Goal: Task Accomplishment & Management: Complete application form

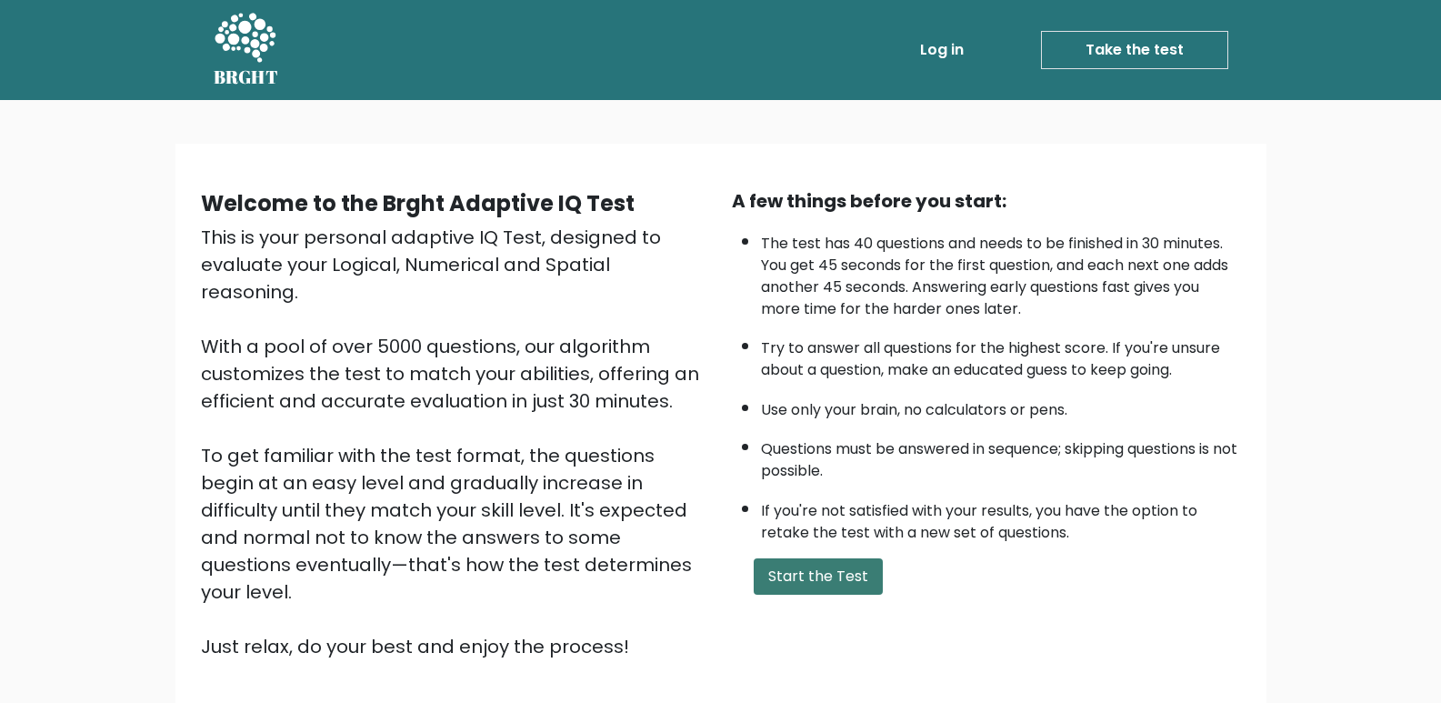
click at [844, 592] on button "Start the Test" at bounding box center [818, 576] width 129 height 36
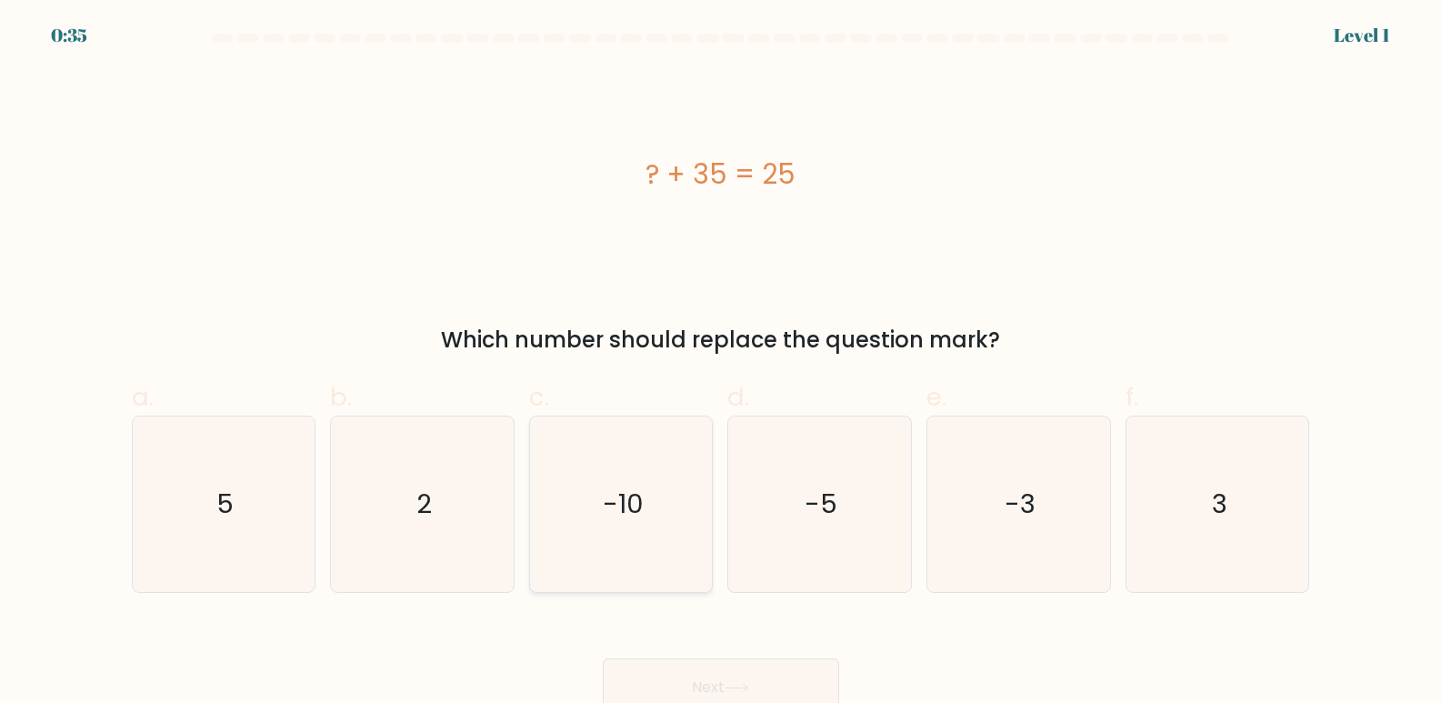
click at [631, 503] on text "-10" at bounding box center [623, 504] width 41 height 36
click at [721, 364] on input "c. -10" at bounding box center [721, 358] width 1 height 12
radio input "true"
click at [707, 676] on button "Next" at bounding box center [721, 687] width 236 height 58
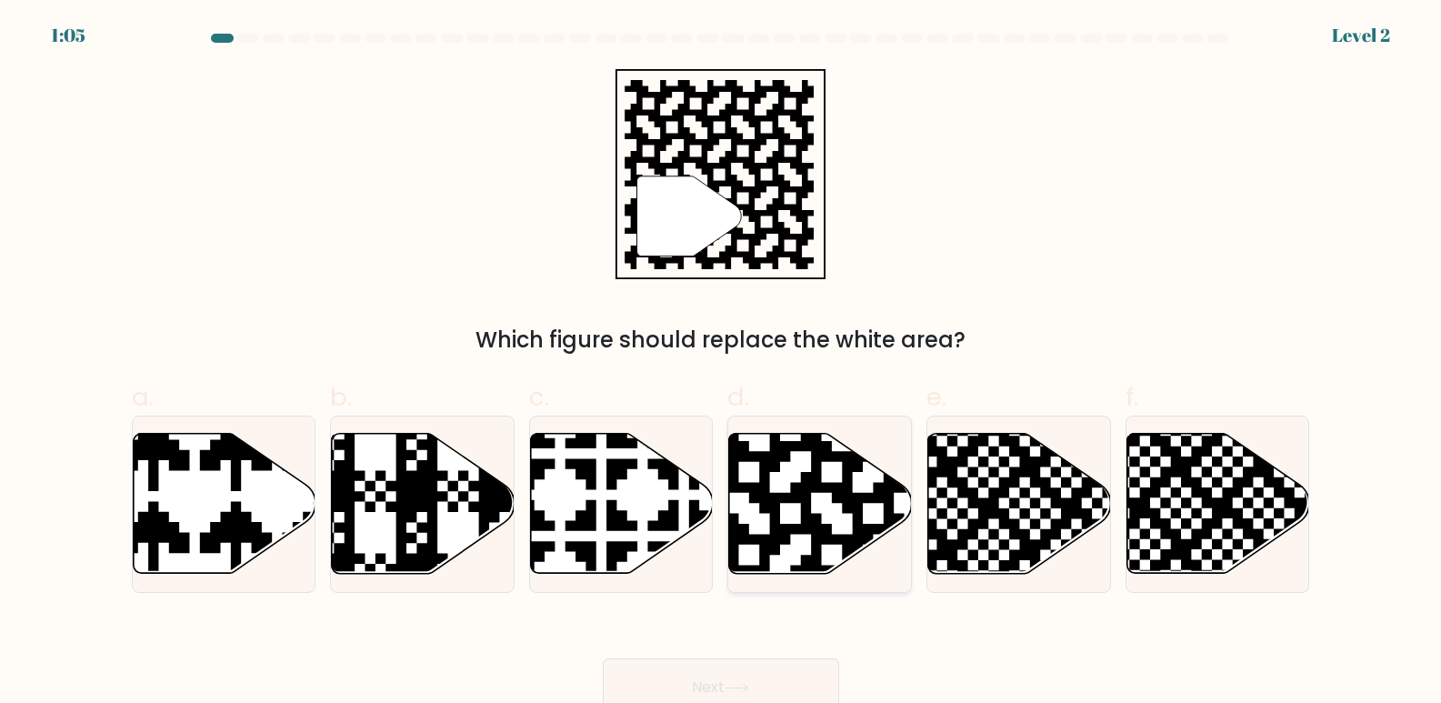
click at [819, 509] on icon at bounding box center [820, 504] width 183 height 140
click at [722, 364] on input "d." at bounding box center [721, 358] width 1 height 12
radio input "true"
click at [818, 680] on button "Next" at bounding box center [721, 687] width 236 height 58
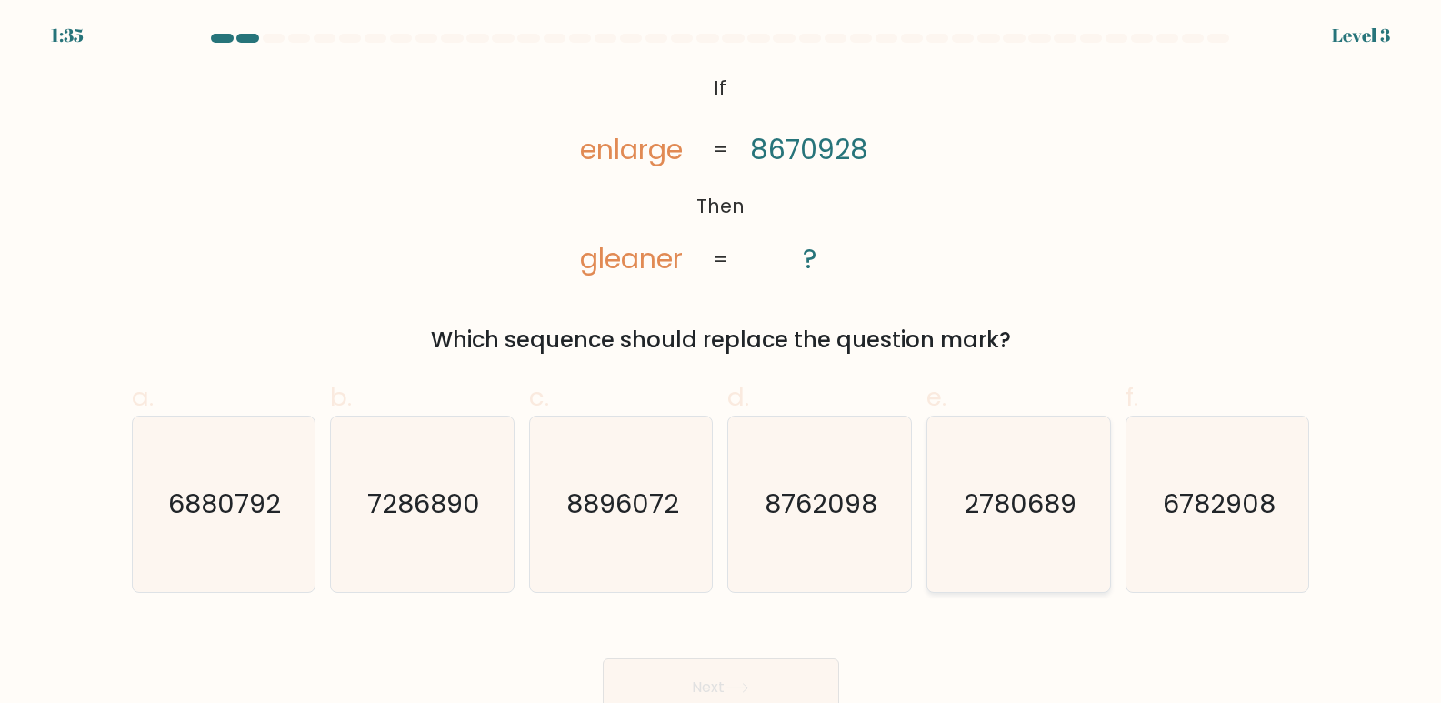
click at [995, 506] on text "2780689" at bounding box center [1020, 504] width 113 height 36
click at [722, 364] on input "e. 2780689" at bounding box center [721, 358] width 1 height 12
radio input "true"
click at [734, 654] on div "Next" at bounding box center [721, 666] width 1200 height 102
click at [735, 660] on button "Next" at bounding box center [721, 687] width 236 height 58
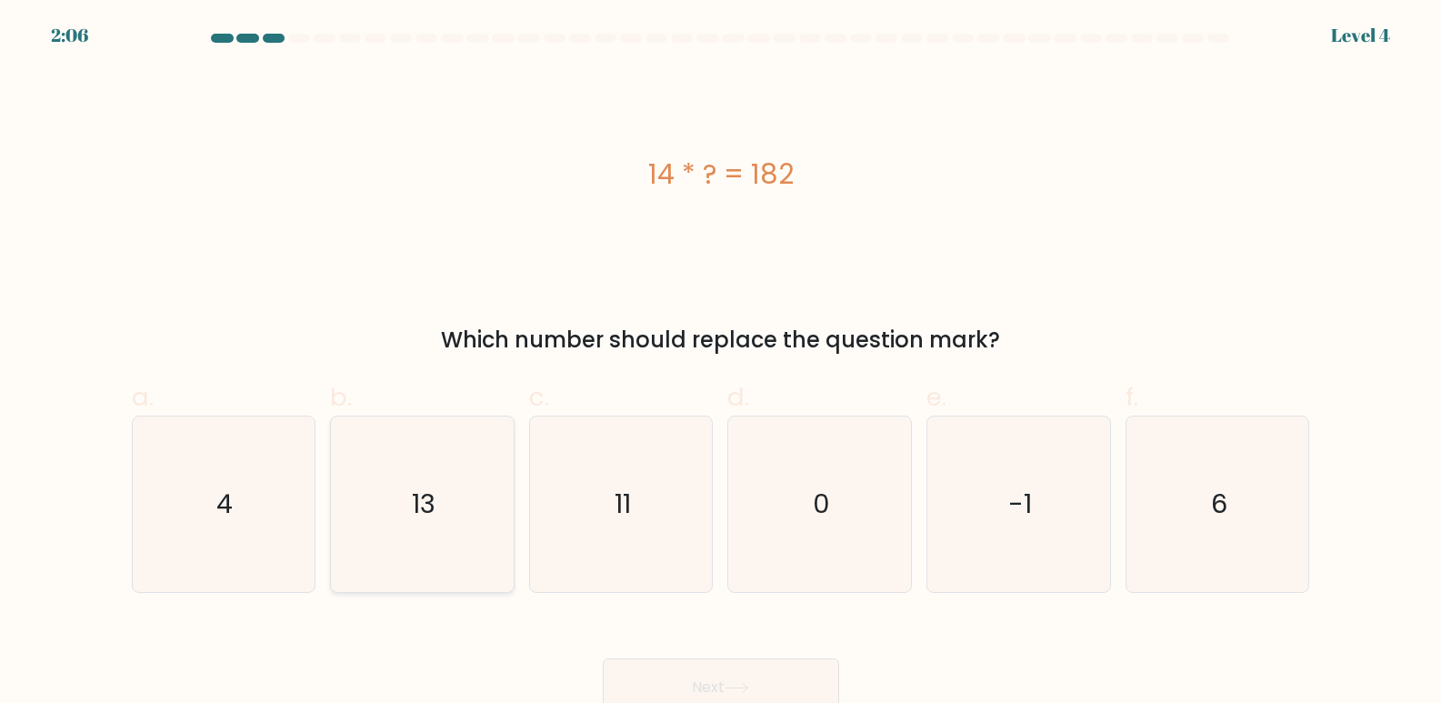
click at [418, 528] on icon "13" at bounding box center [422, 503] width 175 height 175
click at [721, 364] on input "b. 13" at bounding box center [721, 358] width 1 height 12
radio input "true"
click at [711, 676] on button "Next" at bounding box center [721, 687] width 236 height 58
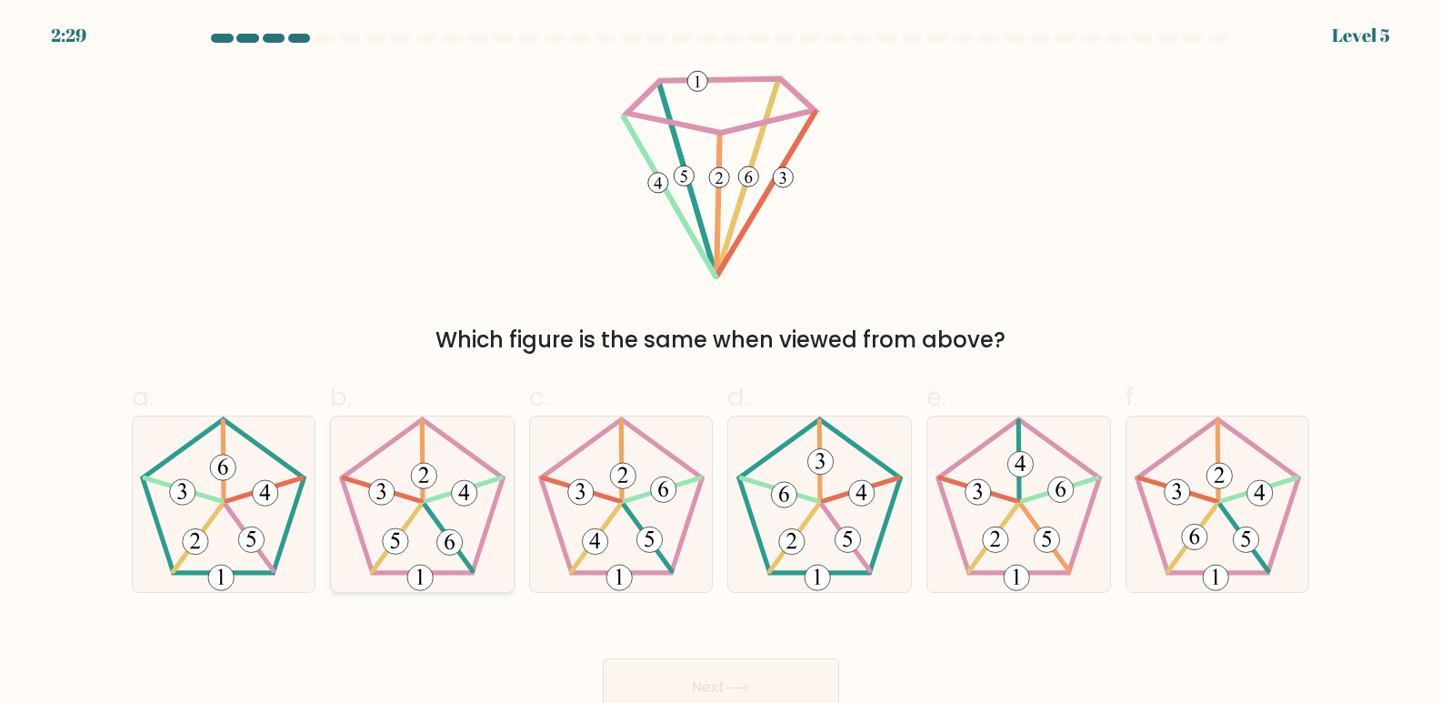
click at [447, 550] on 527 at bounding box center [448, 541] width 25 height 25
click at [721, 364] on input "b." at bounding box center [721, 358] width 1 height 12
radio input "true"
click at [638, 658] on button "Next" at bounding box center [721, 687] width 236 height 58
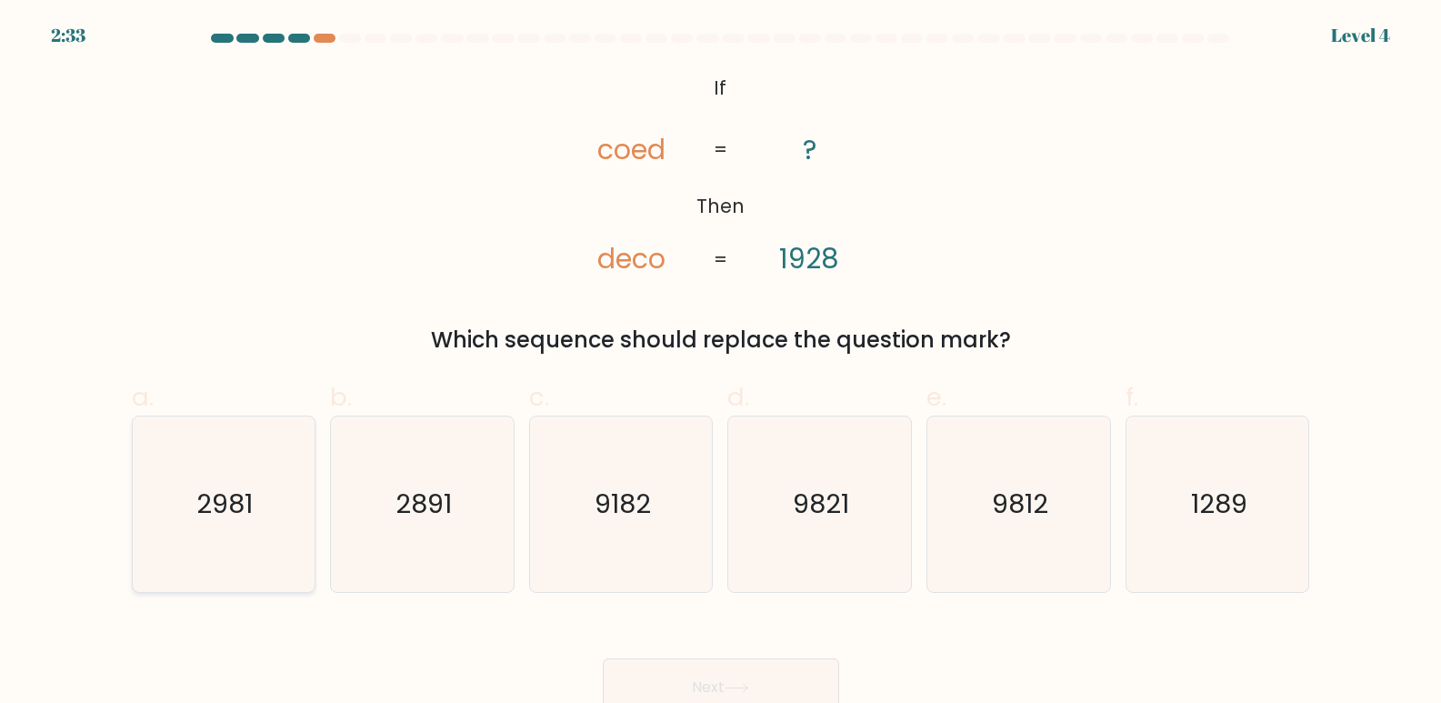
drag, startPoint x: 209, startPoint y: 525, endPoint x: 225, endPoint y: 507, distance: 23.8
click at [220, 514] on icon "2981" at bounding box center [222, 503] width 175 height 175
click at [721, 364] on input "a. 2981" at bounding box center [721, 358] width 1 height 12
radio input "true"
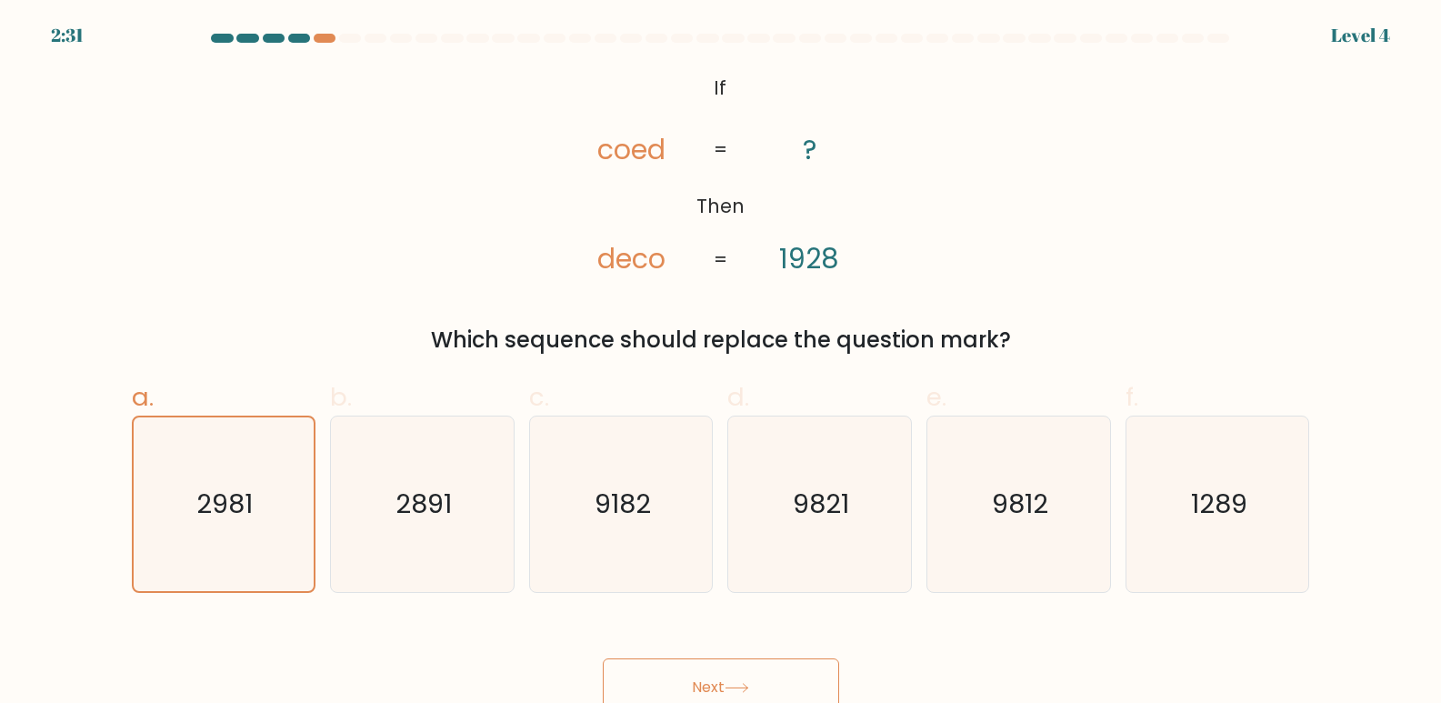
click at [798, 669] on button "Next" at bounding box center [721, 687] width 236 height 58
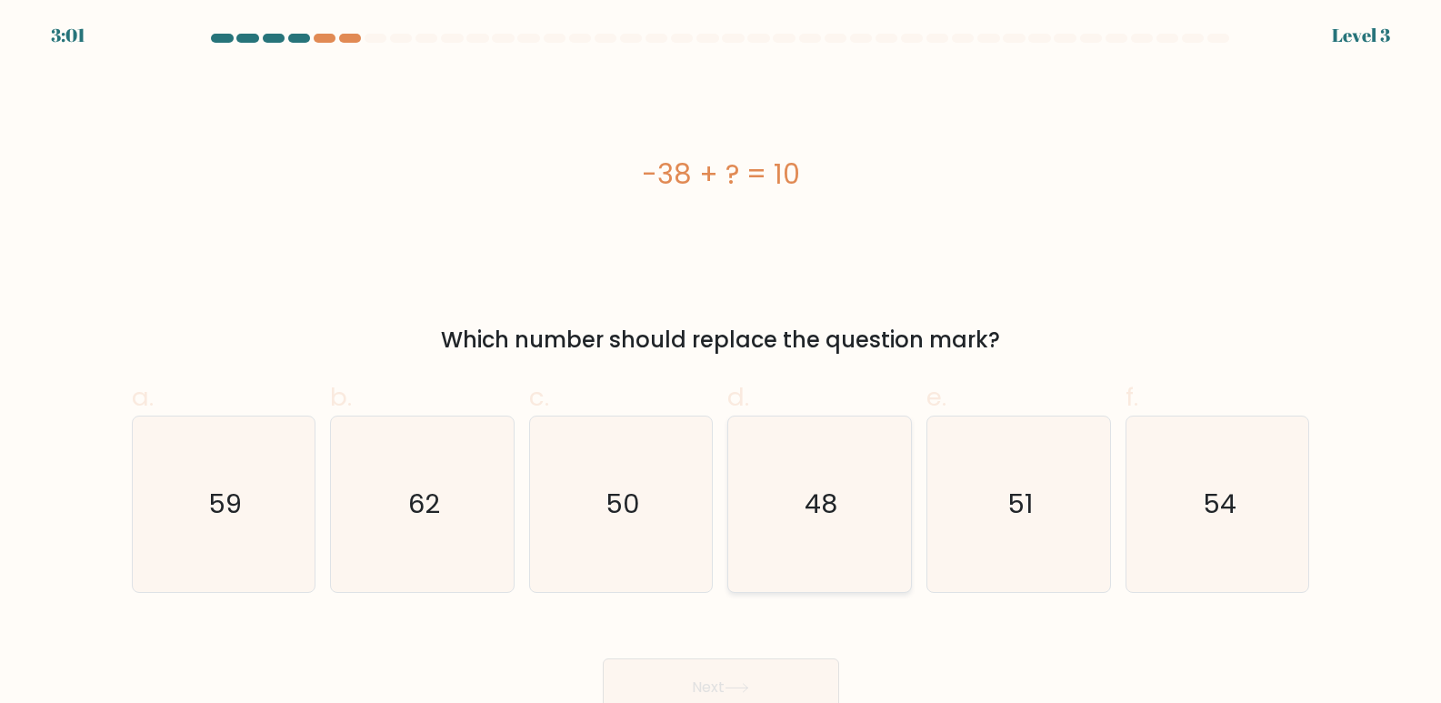
click at [834, 508] on text "48" at bounding box center [821, 504] width 33 height 36
click at [722, 364] on input "d. 48" at bounding box center [721, 358] width 1 height 12
radio input "true"
click at [775, 665] on button "Next" at bounding box center [721, 687] width 236 height 58
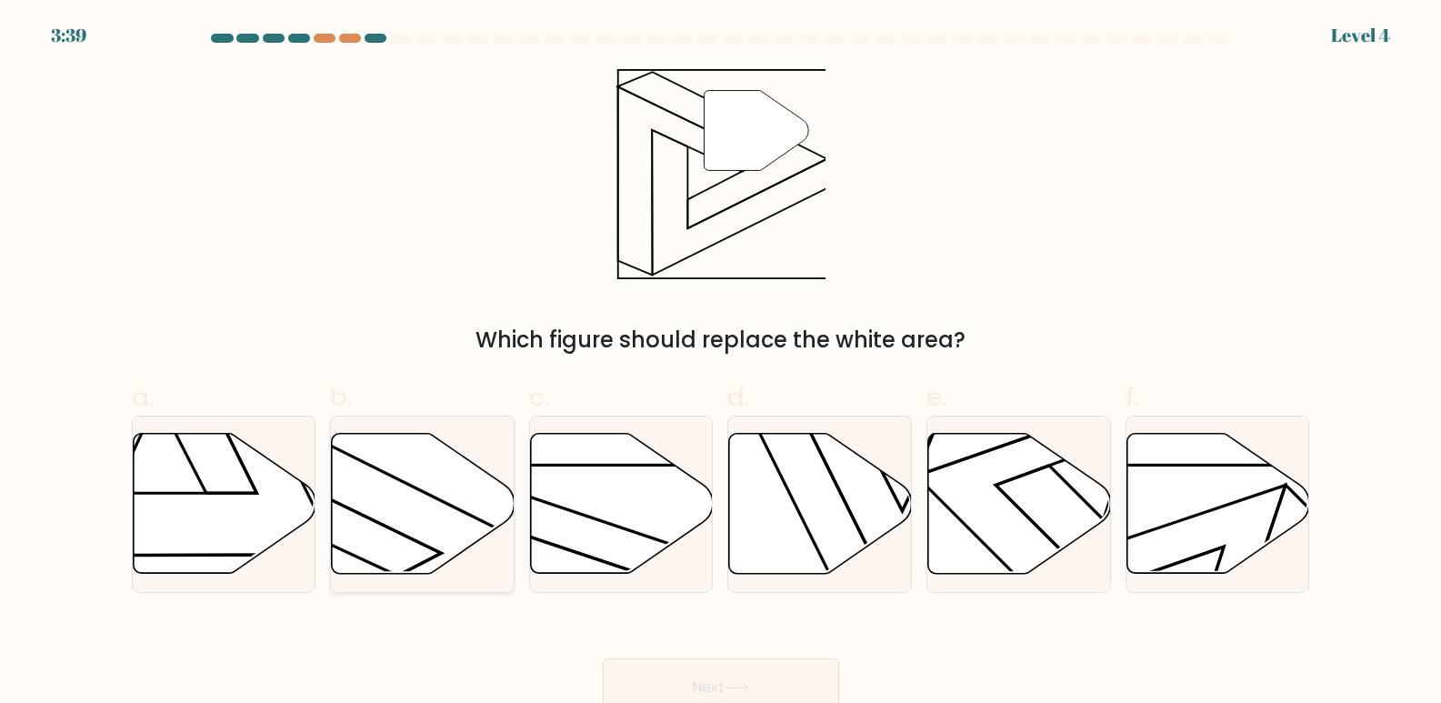
click at [376, 511] on icon at bounding box center [423, 504] width 183 height 140
click at [721, 364] on input "b." at bounding box center [721, 358] width 1 height 12
radio input "true"
click at [693, 671] on button "Next" at bounding box center [721, 687] width 236 height 58
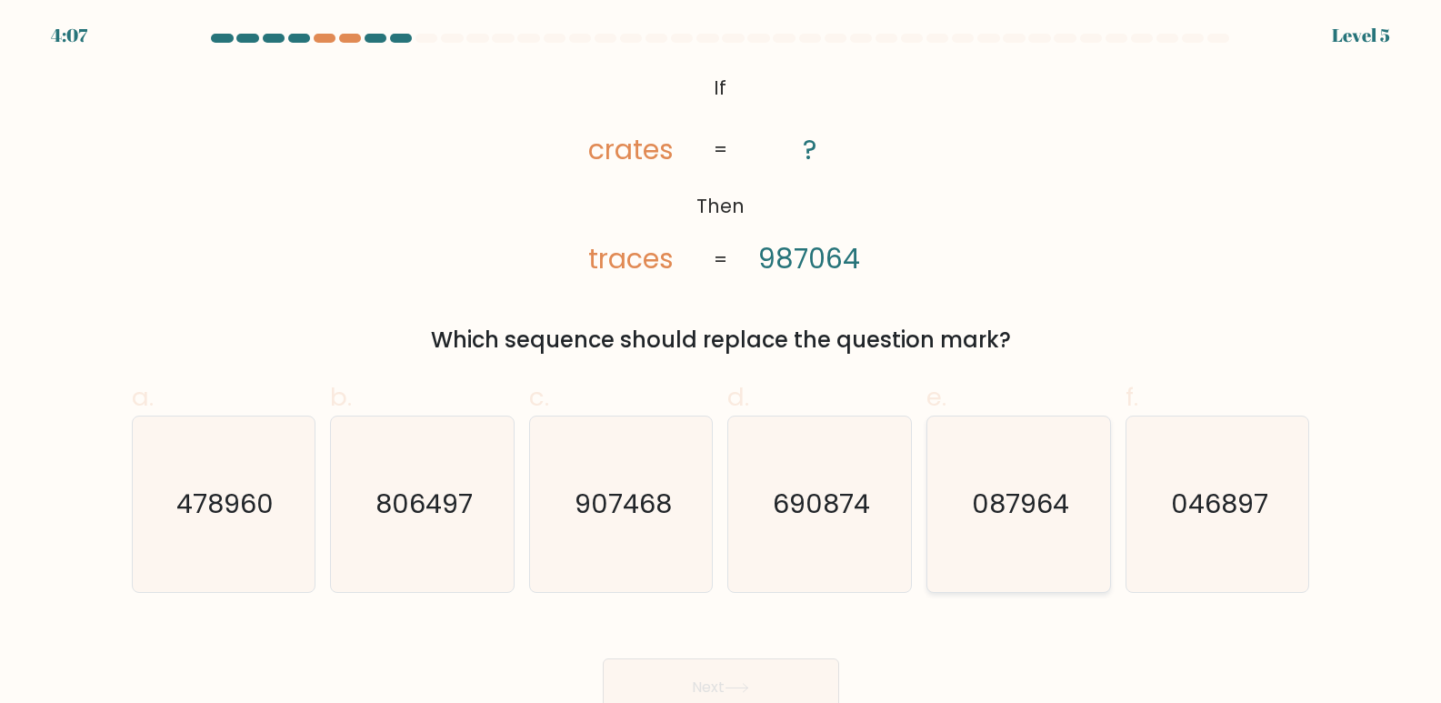
click at [1039, 477] on icon "087964" at bounding box center [1018, 503] width 175 height 175
click at [722, 364] on input "e. 087964" at bounding box center [721, 358] width 1 height 12
radio input "true"
click at [783, 682] on button "Next" at bounding box center [721, 687] width 236 height 58
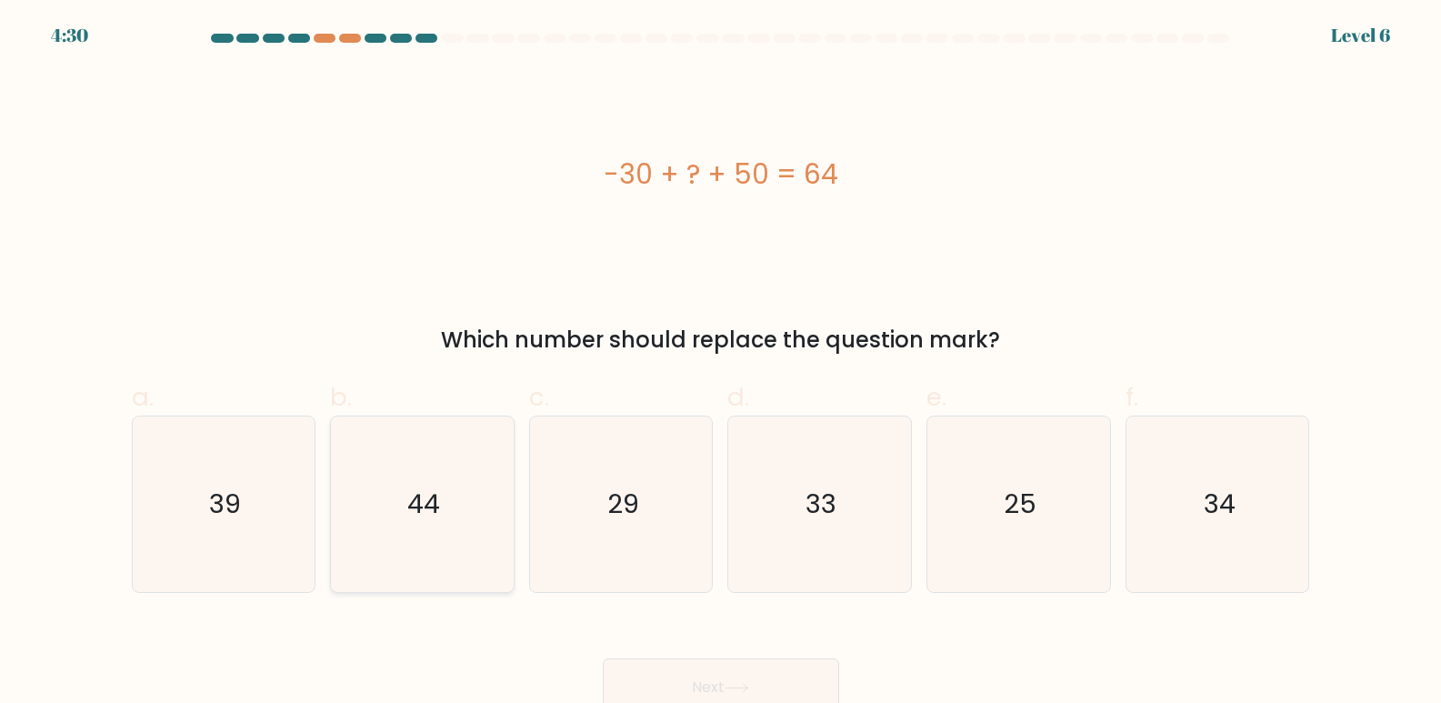
click at [425, 494] on text "44" at bounding box center [423, 504] width 33 height 36
click at [721, 364] on input "b. 44" at bounding box center [721, 358] width 1 height 12
radio input "true"
click at [764, 674] on button "Next" at bounding box center [721, 687] width 236 height 58
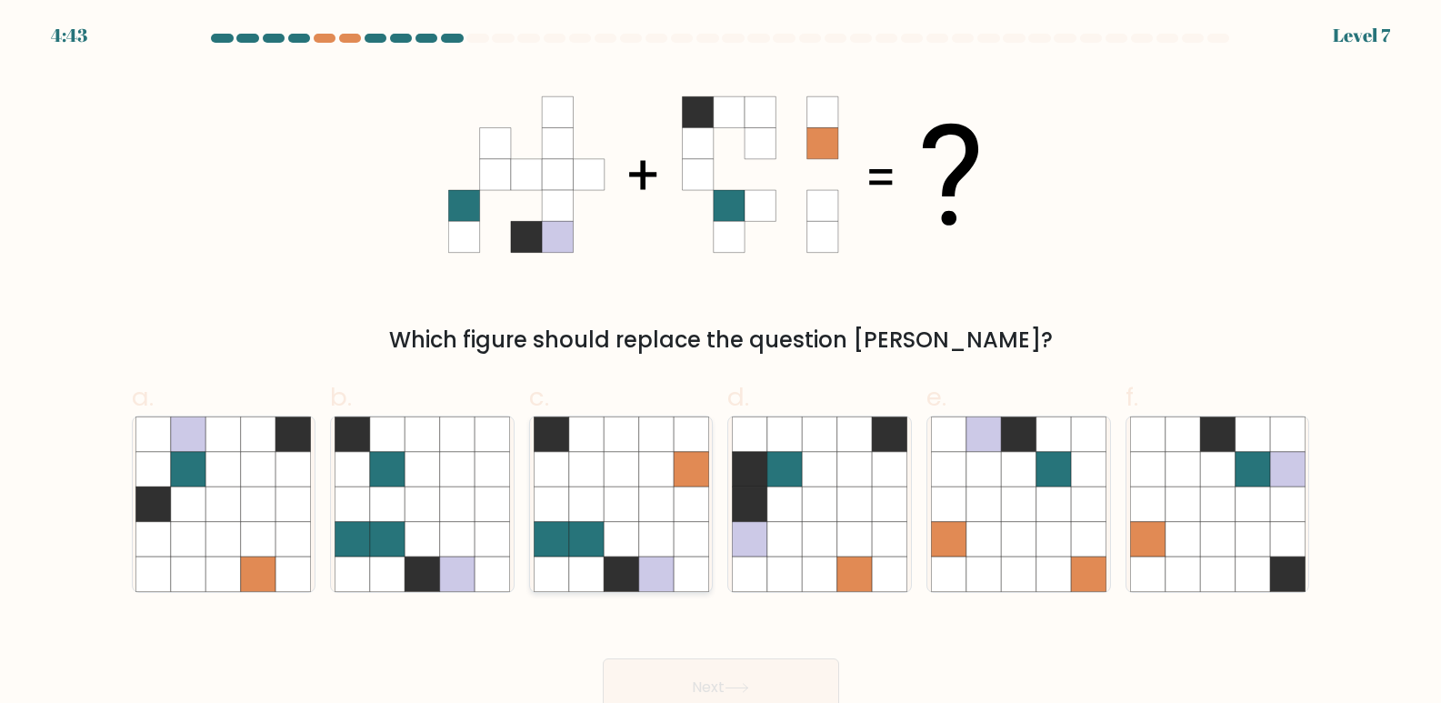
click at [710, 546] on div at bounding box center [621, 503] width 185 height 177
click at [721, 364] on input "c." at bounding box center [721, 358] width 1 height 12
radio input "true"
click at [727, 685] on button "Next" at bounding box center [721, 687] width 236 height 58
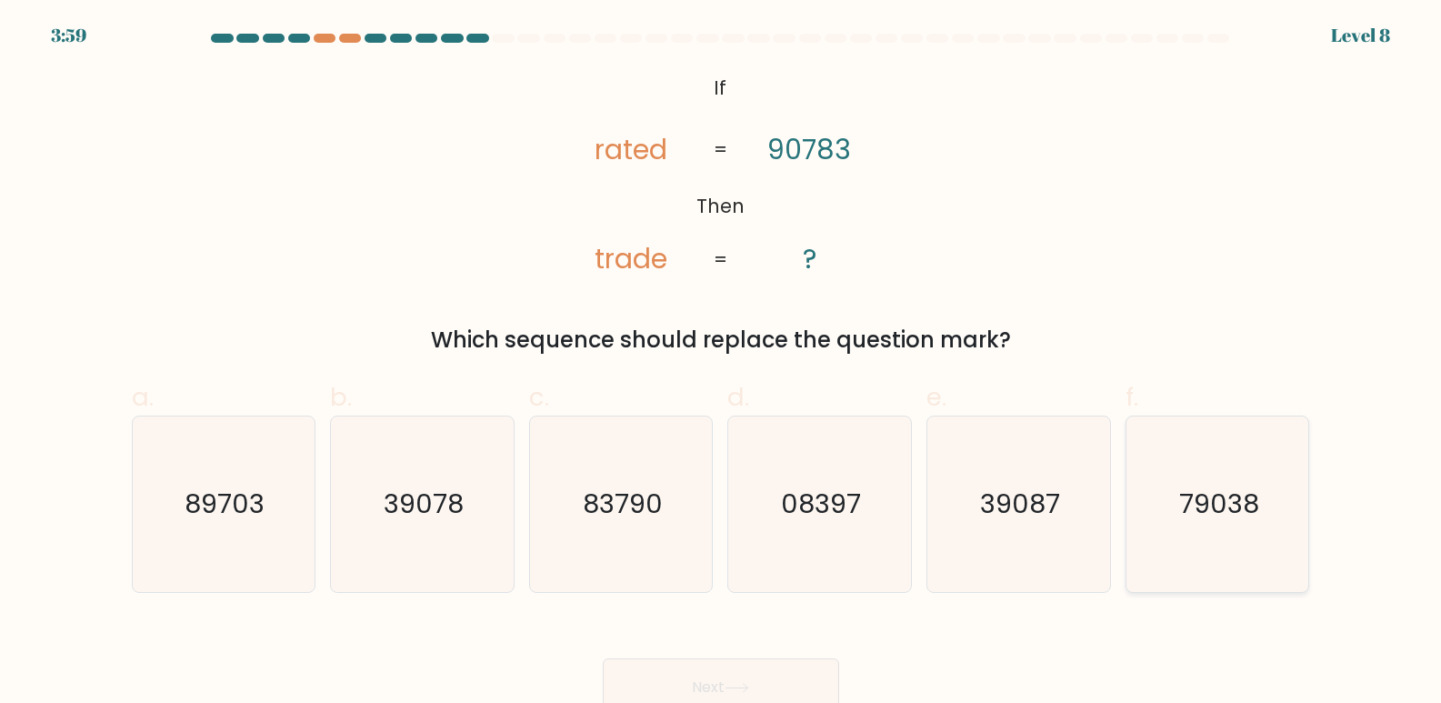
click at [1258, 510] on text "79038" at bounding box center [1219, 504] width 80 height 36
click at [722, 364] on input "f. 79038" at bounding box center [721, 358] width 1 height 12
radio input "true"
click at [707, 665] on button "Next" at bounding box center [721, 687] width 236 height 58
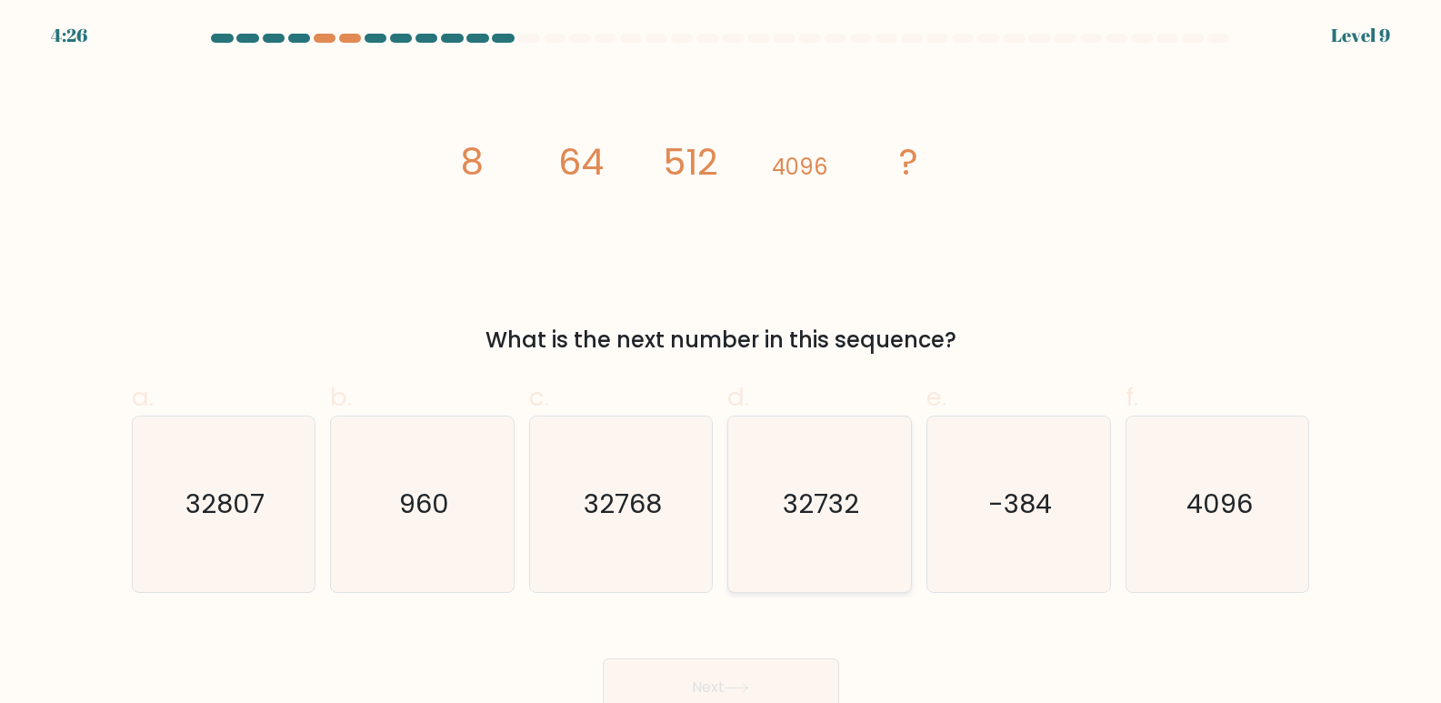
click at [788, 548] on icon "32732" at bounding box center [819, 503] width 175 height 175
click at [722, 364] on input "d. 32732" at bounding box center [721, 358] width 1 height 12
radio input "true"
click at [710, 675] on button "Next" at bounding box center [721, 687] width 236 height 58
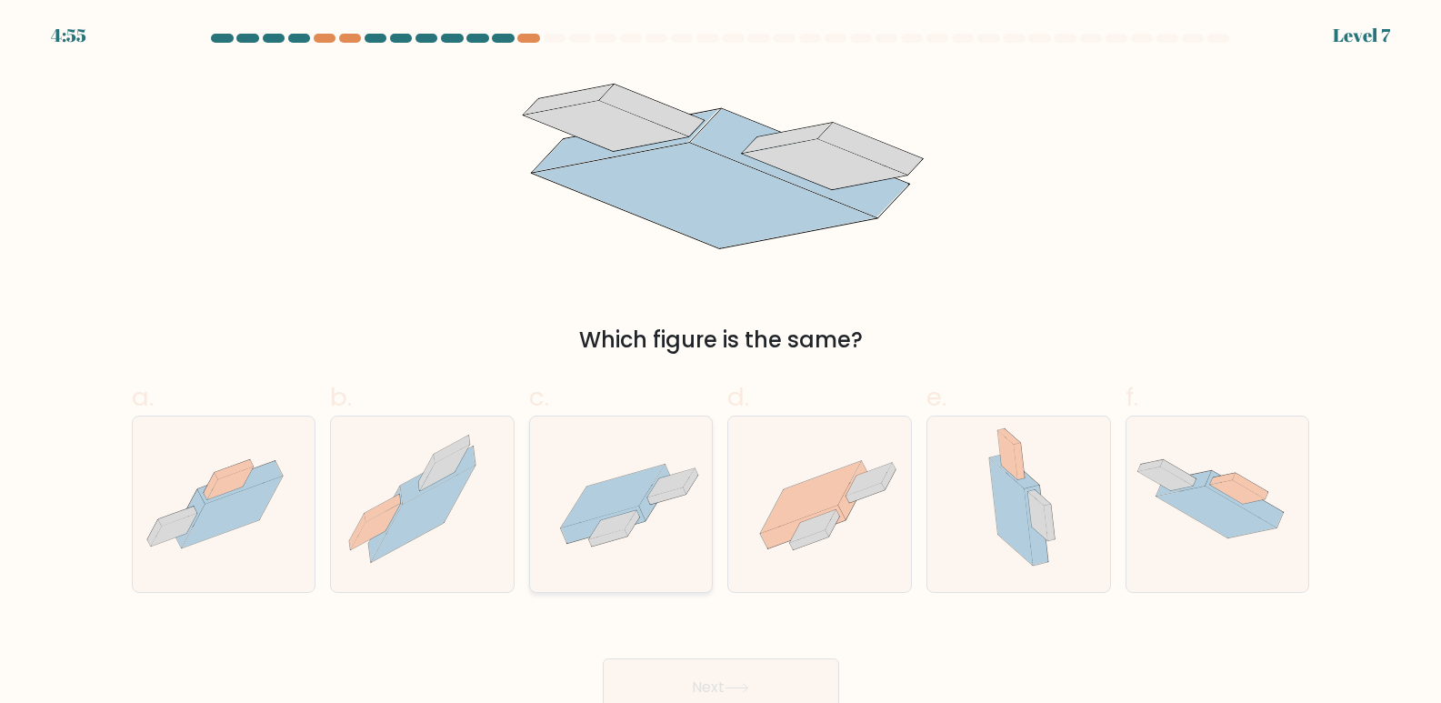
drag, startPoint x: 615, startPoint y: 470, endPoint x: 615, endPoint y: 483, distance: 12.8
click at [615, 474] on icon at bounding box center [621, 504] width 183 height 126
click at [721, 364] on input "c." at bounding box center [721, 358] width 1 height 12
radio input "true"
drag, startPoint x: 707, startPoint y: 667, endPoint x: 720, endPoint y: 667, distance: 12.7
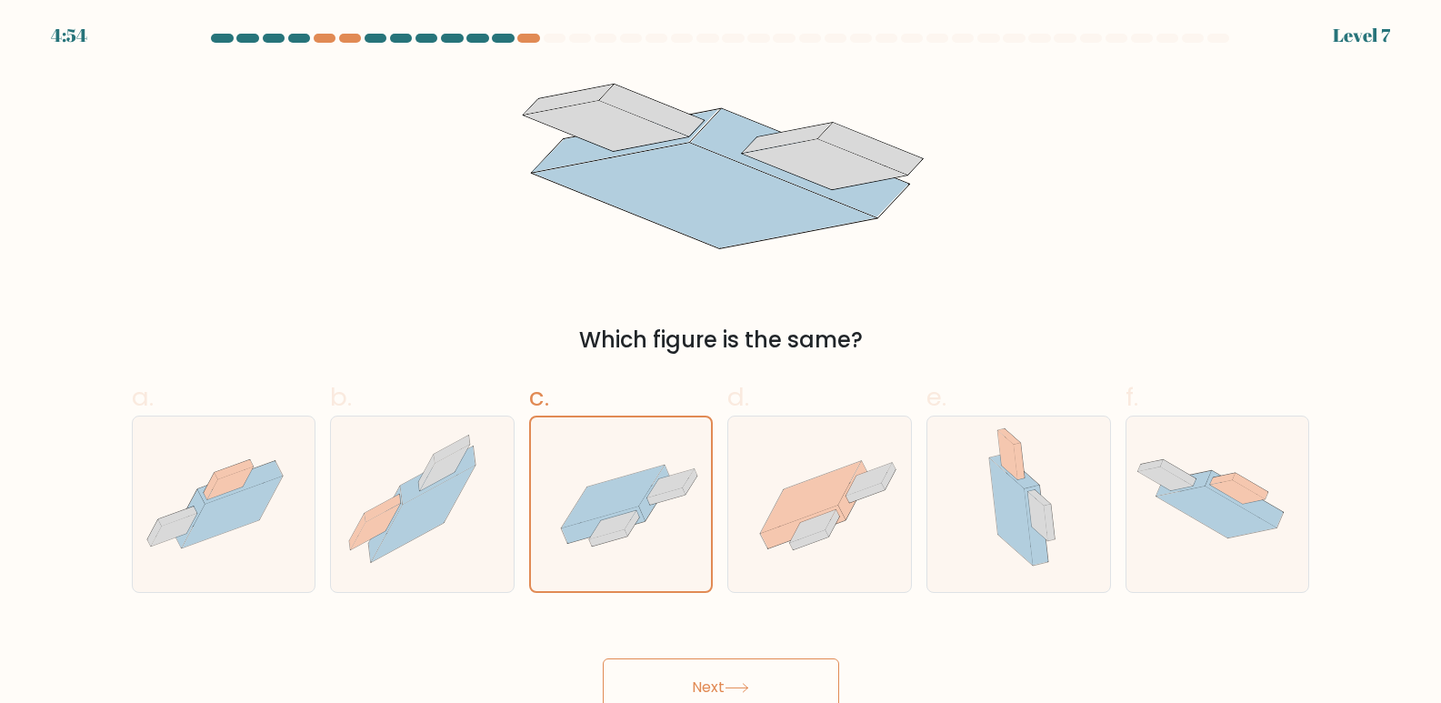
click at [717, 667] on button "Next" at bounding box center [721, 687] width 236 height 58
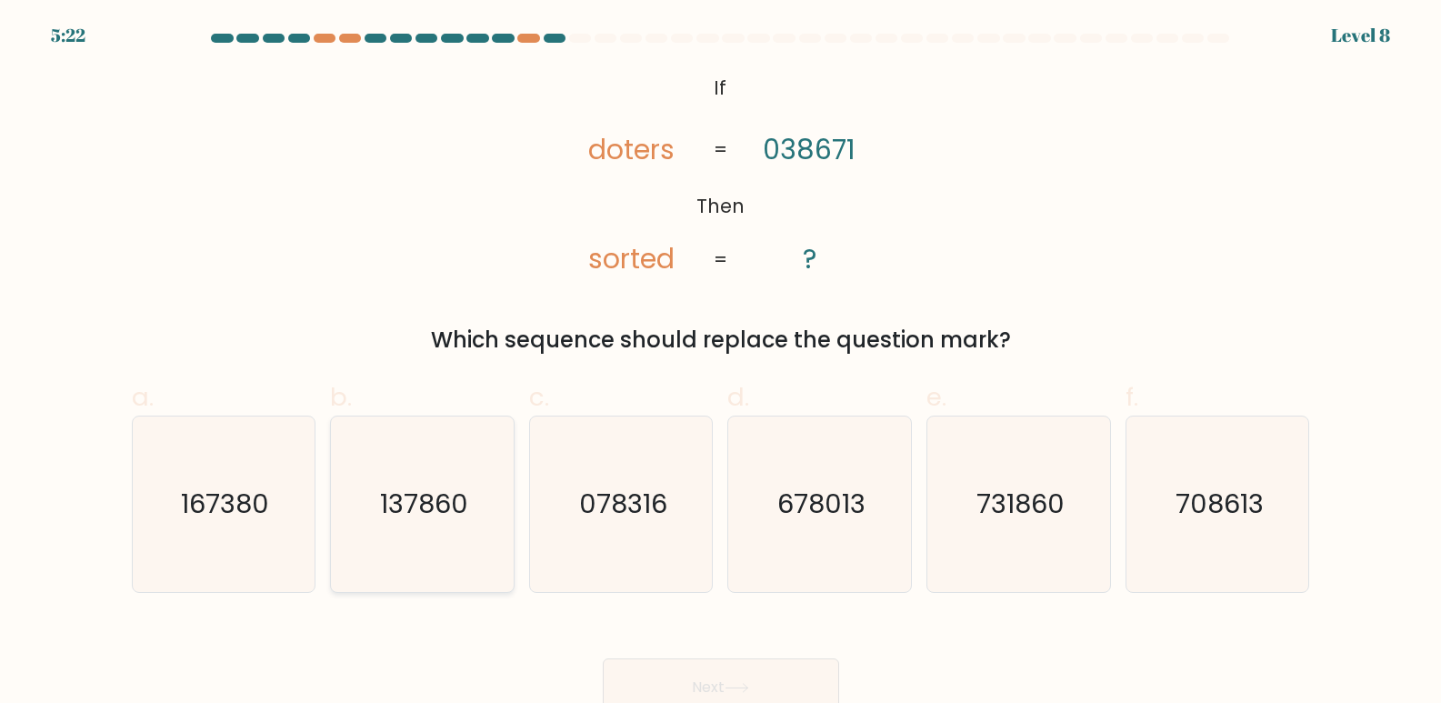
click at [379, 528] on icon "137860" at bounding box center [422, 503] width 175 height 175
click at [721, 364] on input "b. 137860" at bounding box center [721, 358] width 1 height 12
radio input "true"
click at [678, 678] on button "Next" at bounding box center [721, 687] width 236 height 58
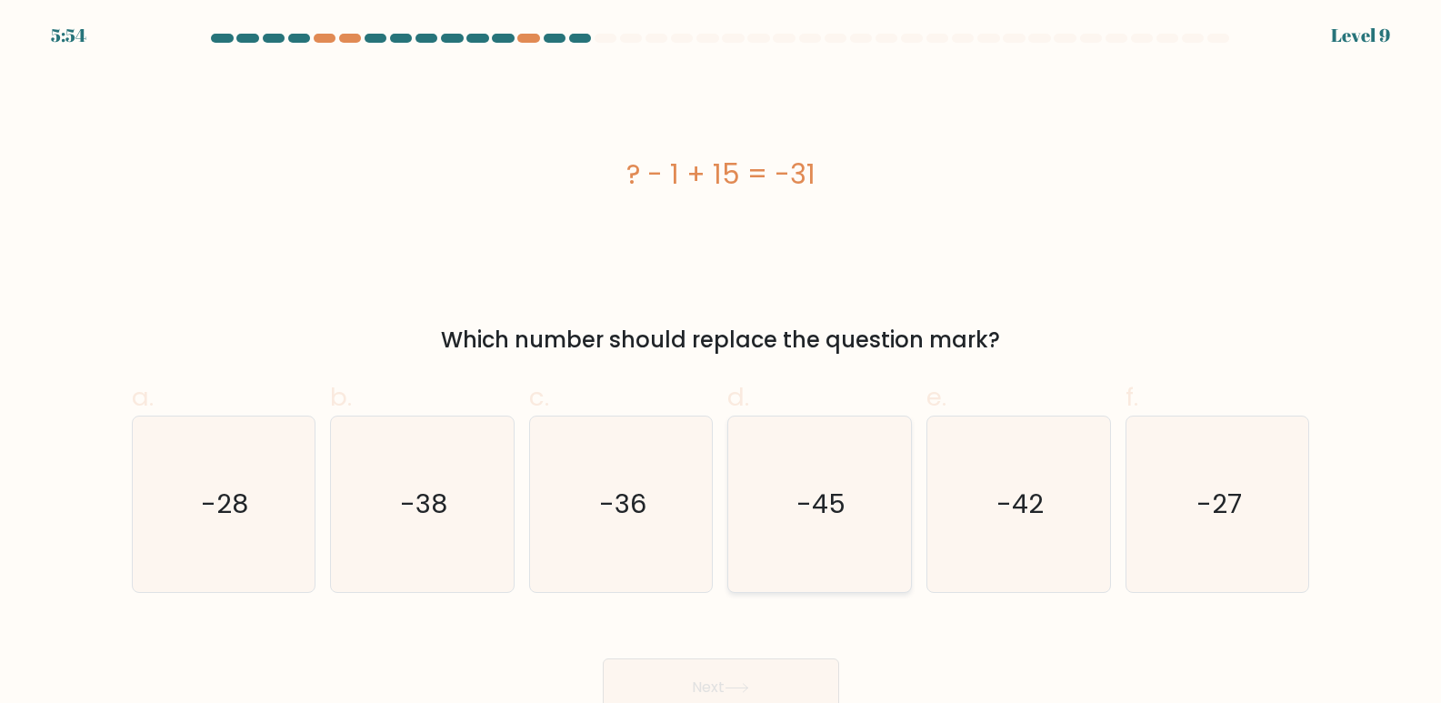
drag, startPoint x: 785, startPoint y: 542, endPoint x: 766, endPoint y: 549, distance: 20.4
click at [784, 542] on icon "-45" at bounding box center [819, 503] width 175 height 175
click at [722, 364] on input "d. -45" at bounding box center [721, 358] width 1 height 12
radio input "true"
click at [725, 671] on button "Next" at bounding box center [721, 687] width 236 height 58
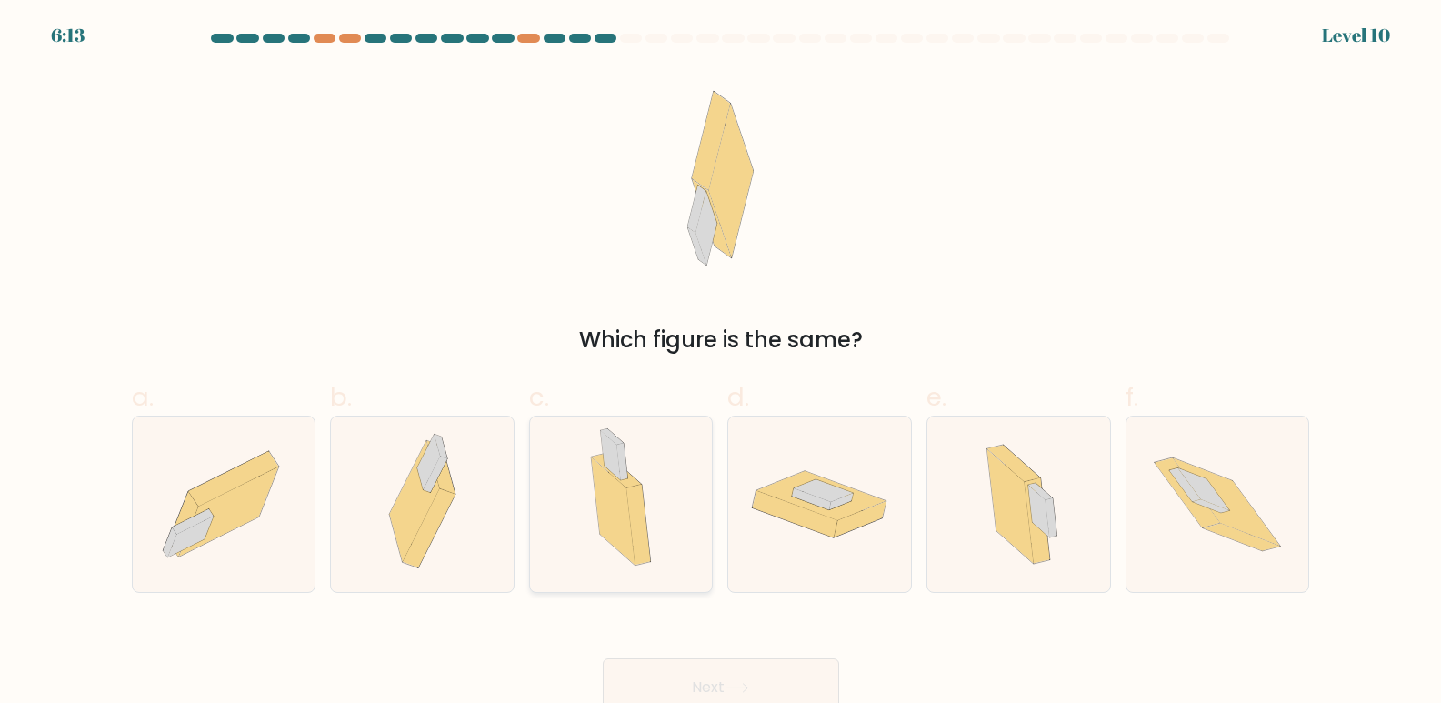
click at [578, 492] on icon at bounding box center [621, 503] width 100 height 175
click at [721, 364] on input "c." at bounding box center [721, 358] width 1 height 12
radio input "true"
click at [1068, 532] on icon at bounding box center [1017, 503] width 105 height 175
click at [722, 364] on input "e." at bounding box center [721, 358] width 1 height 12
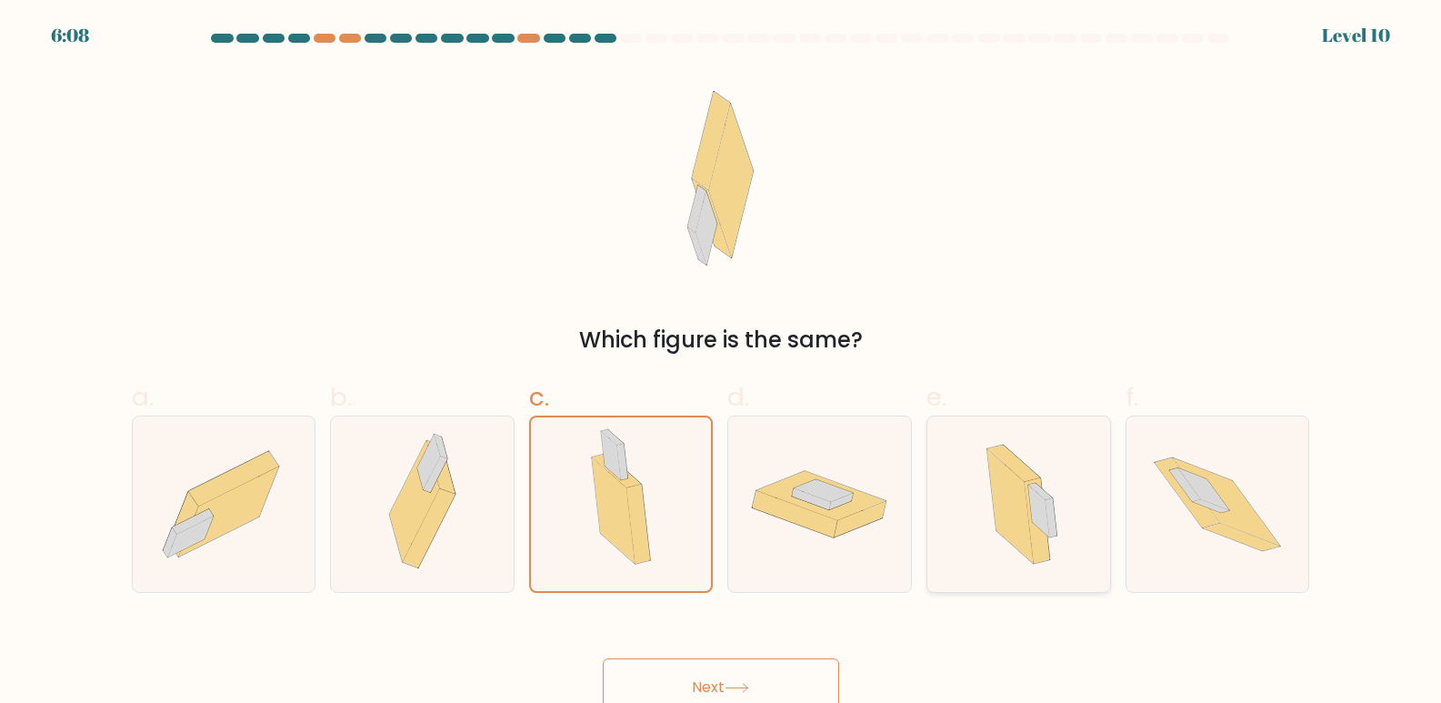
radio input "true"
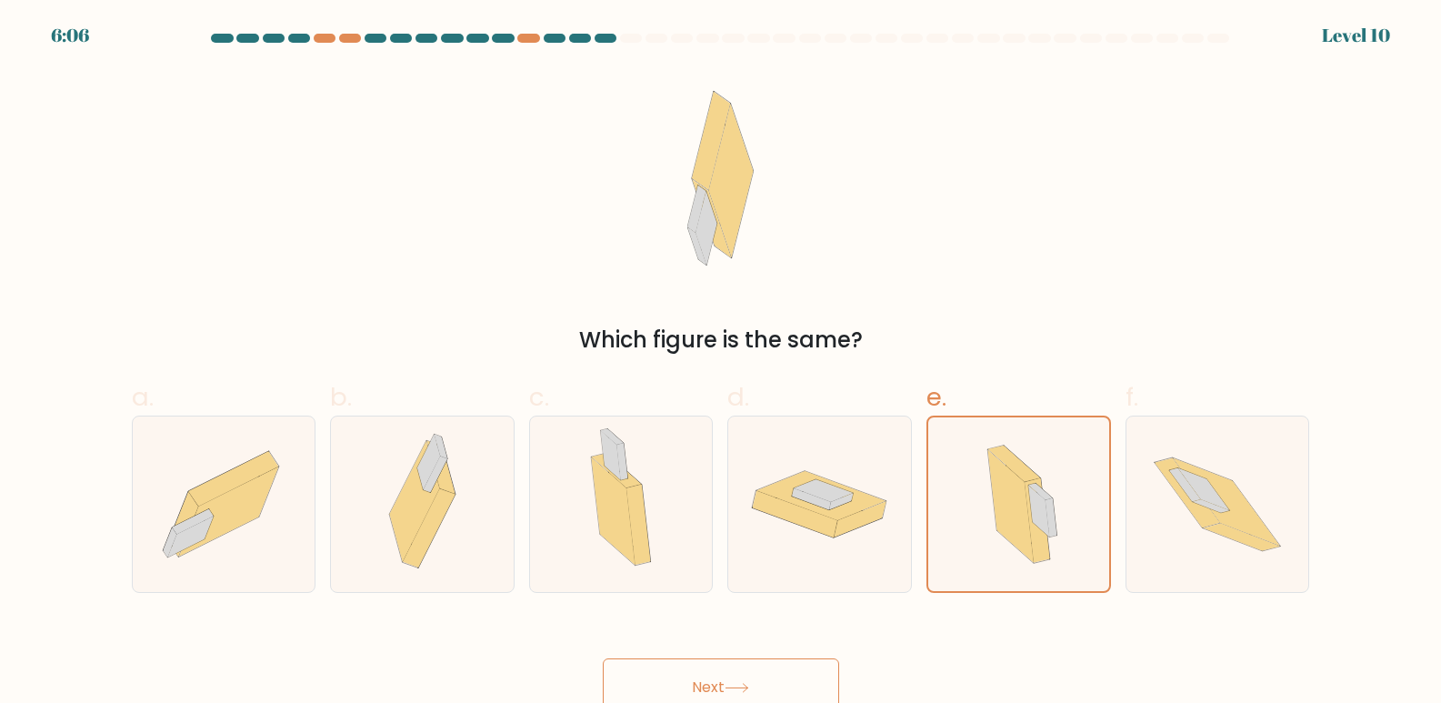
click at [710, 675] on button "Next" at bounding box center [721, 687] width 236 height 58
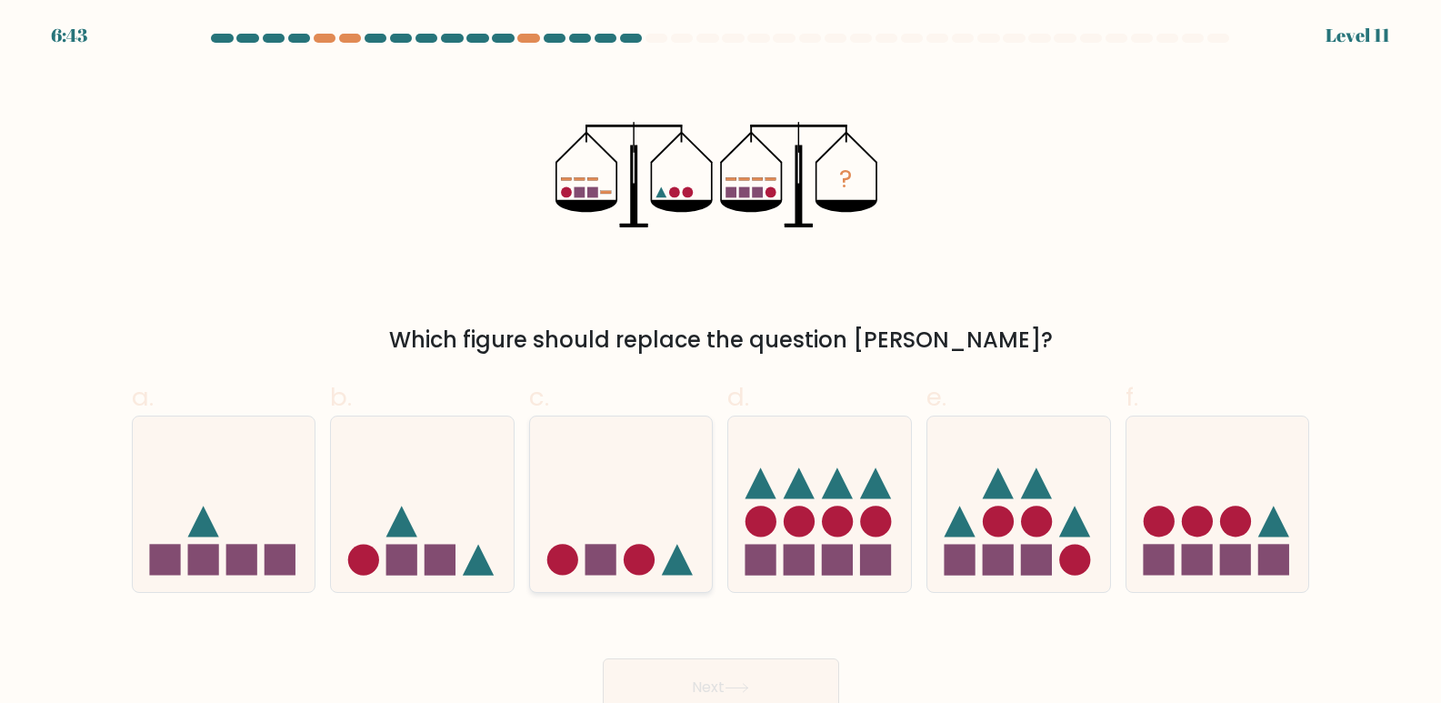
click at [709, 538] on icon at bounding box center [621, 504] width 183 height 151
click at [721, 364] on input "c." at bounding box center [721, 358] width 1 height 12
radio input "true"
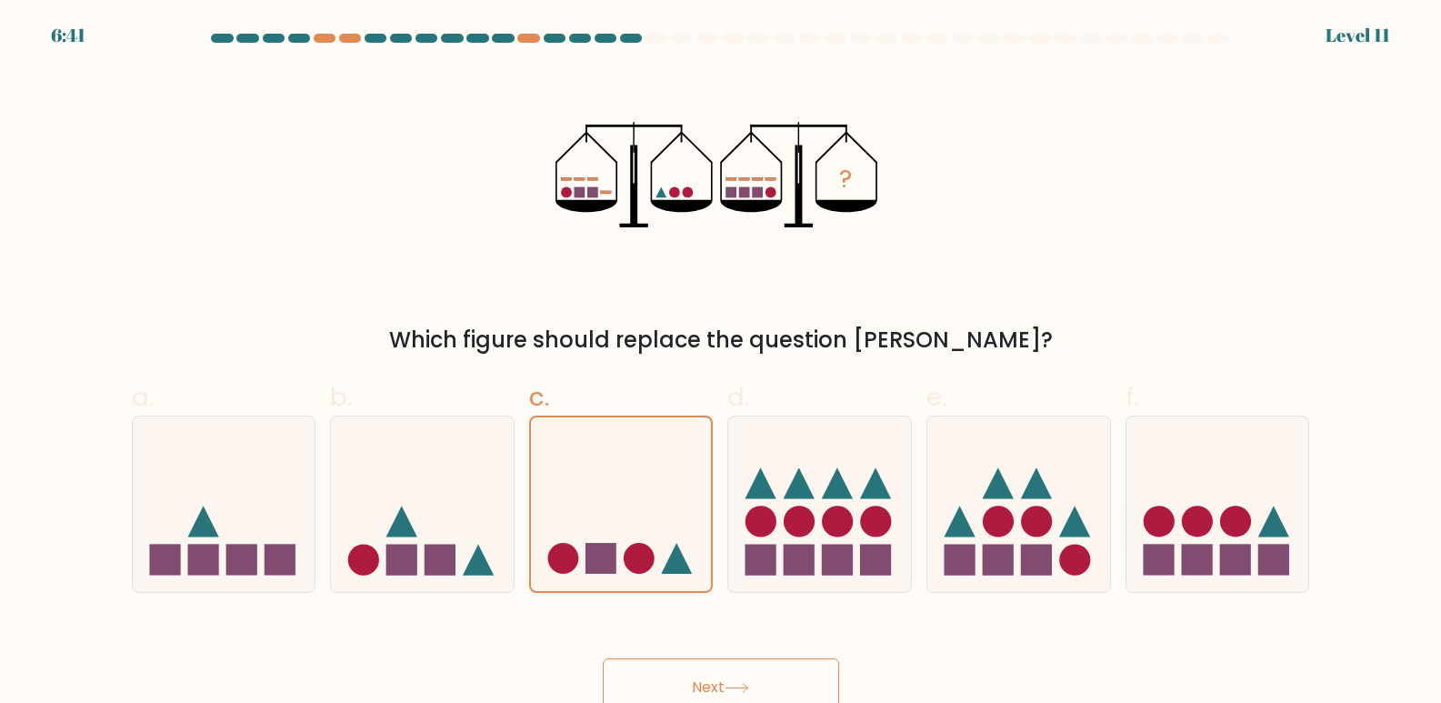
click at [725, 671] on button "Next" at bounding box center [721, 687] width 236 height 58
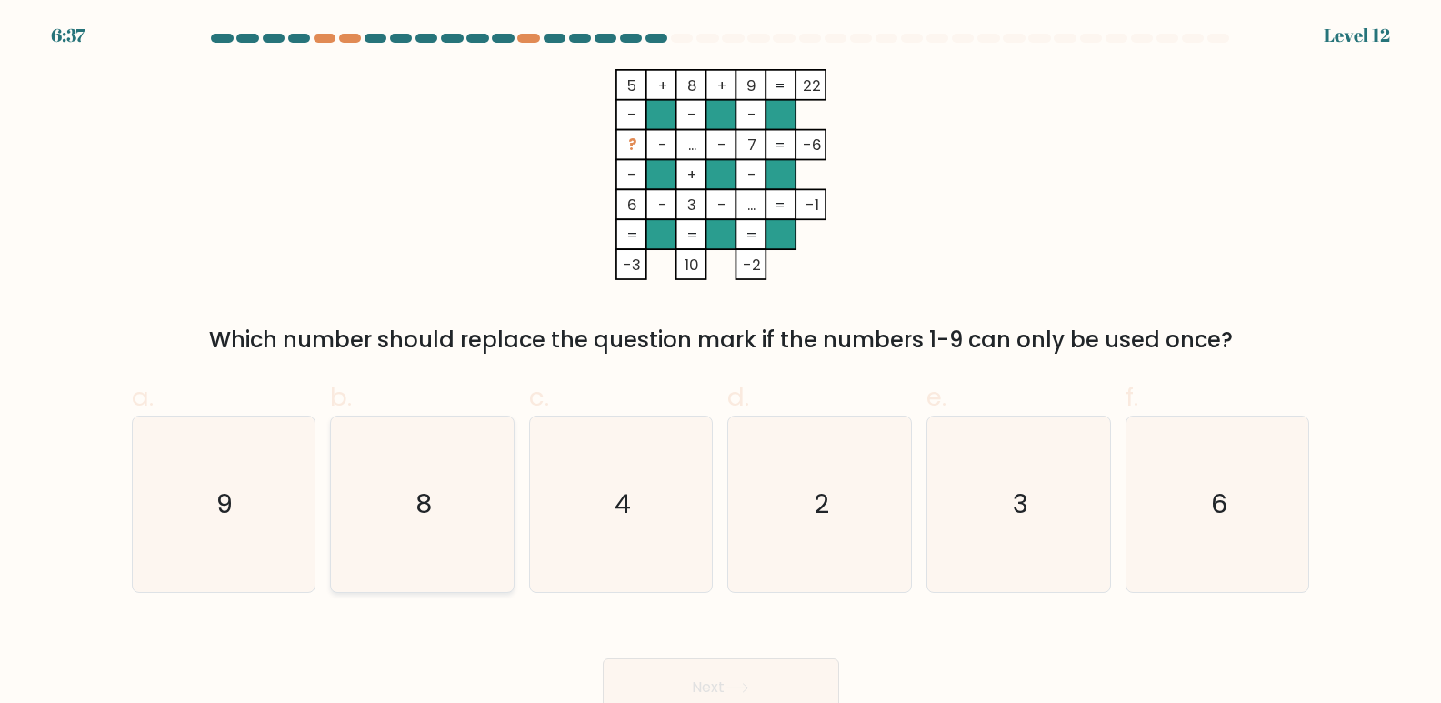
click at [469, 503] on icon "8" at bounding box center [422, 503] width 175 height 175
click at [721, 364] on input "b. 8" at bounding box center [721, 358] width 1 height 12
radio input "true"
click at [727, 673] on button "Next" at bounding box center [721, 687] width 236 height 58
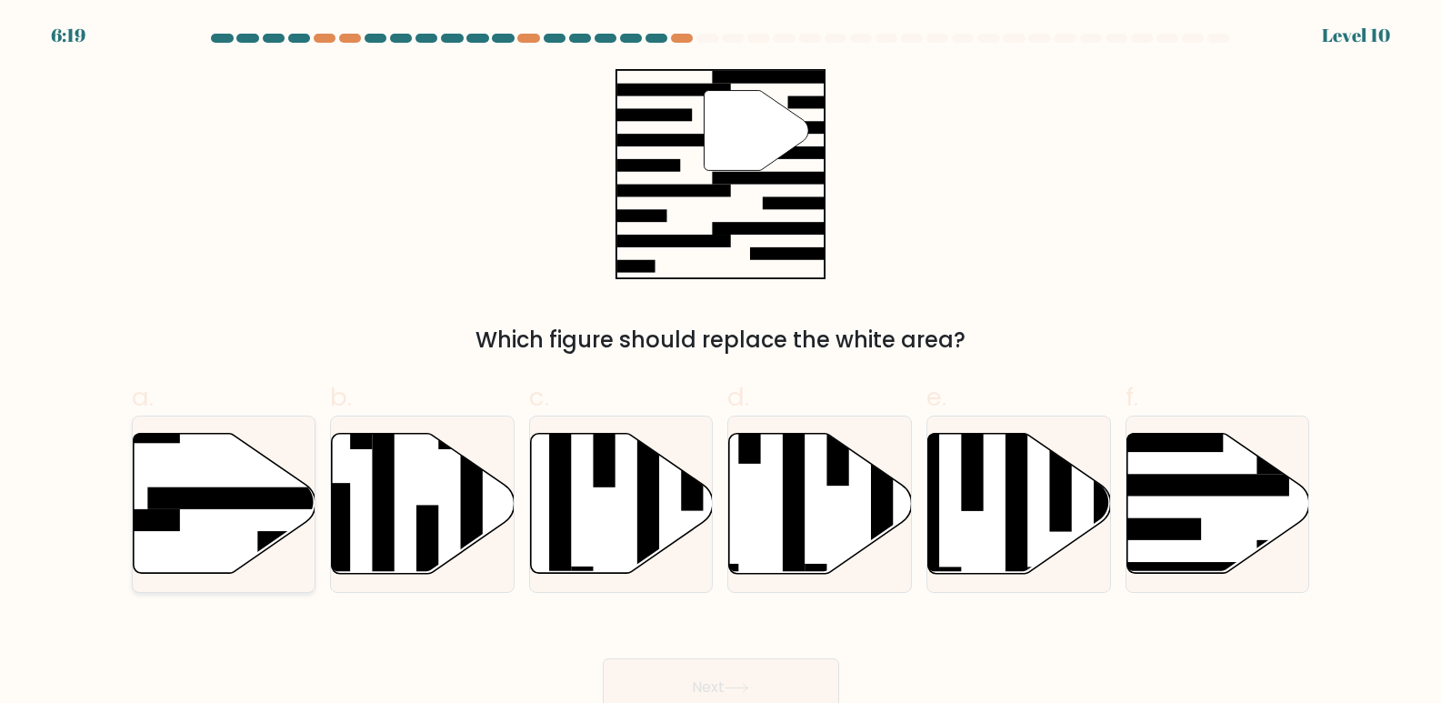
click at [193, 462] on icon at bounding box center [224, 504] width 183 height 140
click at [721, 364] on input "a." at bounding box center [721, 358] width 1 height 12
radio input "true"
click at [720, 660] on button "Next" at bounding box center [721, 687] width 236 height 58
